Goal: Information Seeking & Learning: Learn about a topic

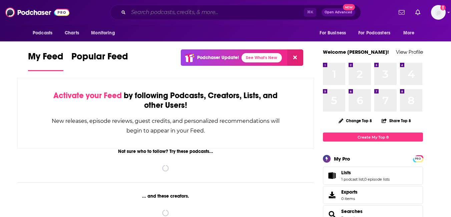
click at [206, 14] on input "Search podcasts, credits, & more..." at bounding box center [217, 12] width 176 height 11
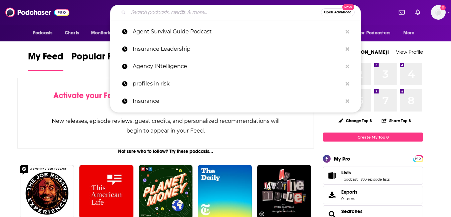
paste input "Ordinarily Extraordinary"
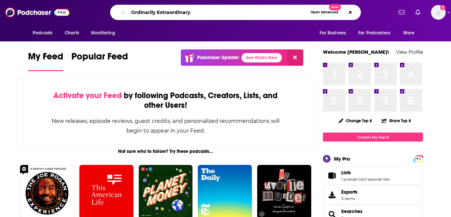
type input "Ordinarily Extraordinary"
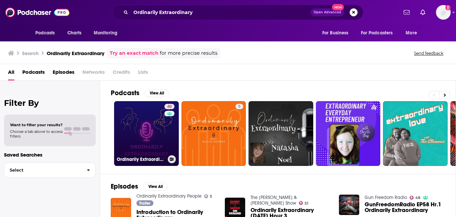
click at [161, 123] on link "40 Ordinarily Extraordinary - Conversations with women in STEM" at bounding box center [146, 133] width 65 height 65
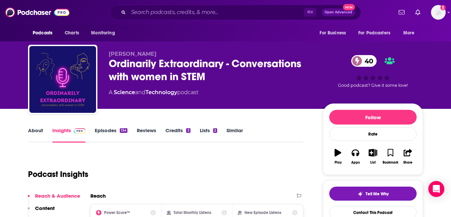
click at [29, 131] on link "About" at bounding box center [35, 134] width 15 height 15
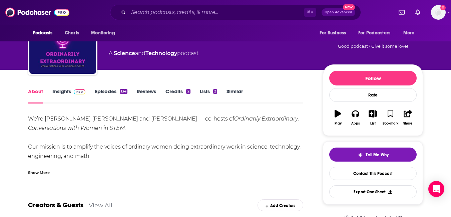
scroll to position [46, 0]
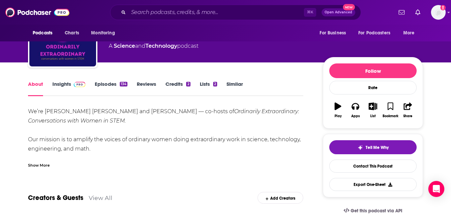
click at [105, 88] on link "Episodes 134" at bounding box center [111, 88] width 33 height 15
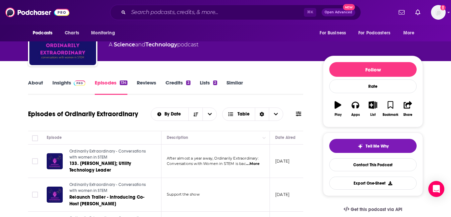
scroll to position [64, 0]
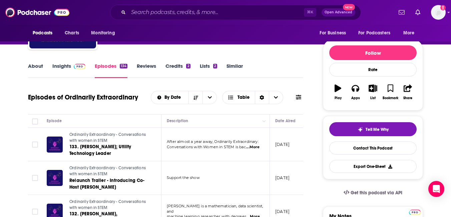
click at [252, 148] on span "...More" at bounding box center [252, 147] width 13 height 5
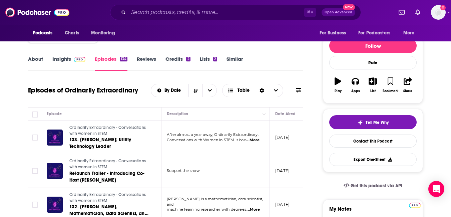
scroll to position [0, 0]
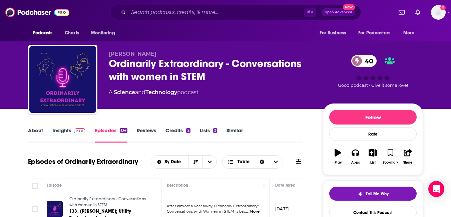
click at [35, 132] on link "About" at bounding box center [35, 134] width 15 height 15
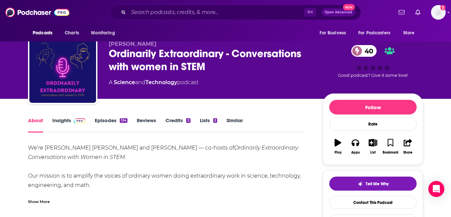
scroll to position [7, 0]
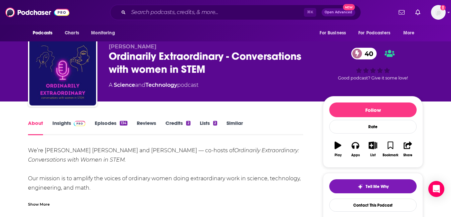
click at [96, 122] on link "Episodes 134" at bounding box center [111, 127] width 33 height 15
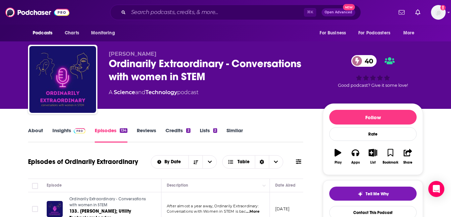
click at [61, 129] on link "Insights" at bounding box center [68, 134] width 33 height 15
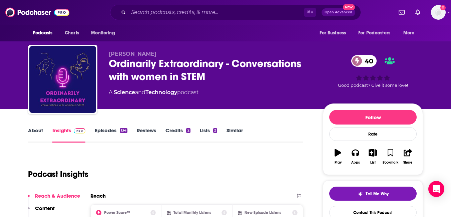
click at [38, 133] on link "About" at bounding box center [35, 134] width 15 height 15
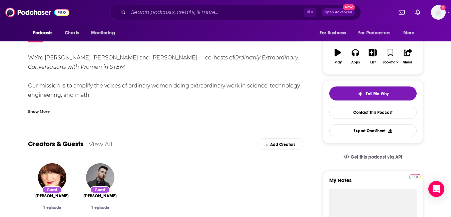
scroll to position [57, 0]
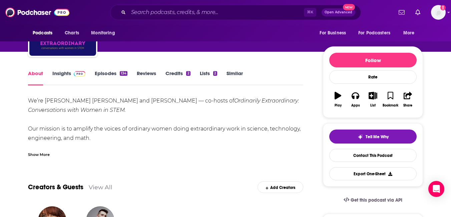
click at [62, 73] on link "Insights" at bounding box center [68, 77] width 33 height 15
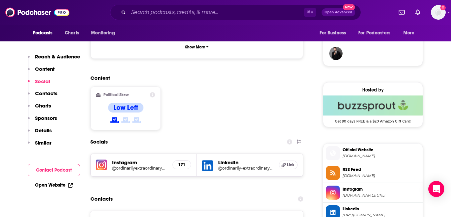
scroll to position [527, 0]
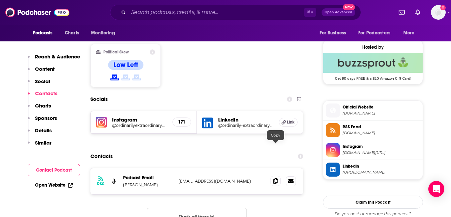
click at [276, 178] on icon at bounding box center [275, 180] width 5 height 5
